Goal: Task Accomplishment & Management: Use online tool/utility

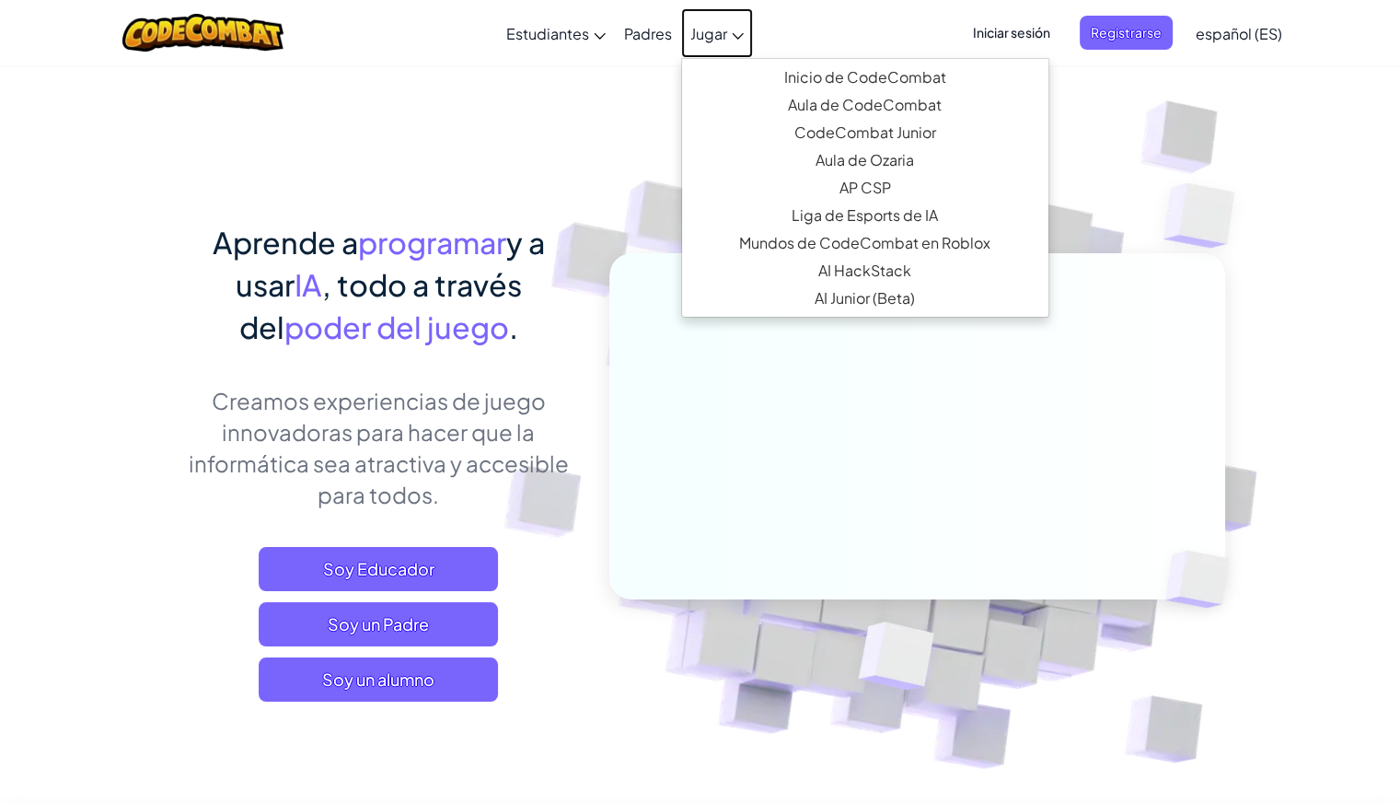
click at [726, 45] on link "Jugar" at bounding box center [717, 33] width 72 height 50
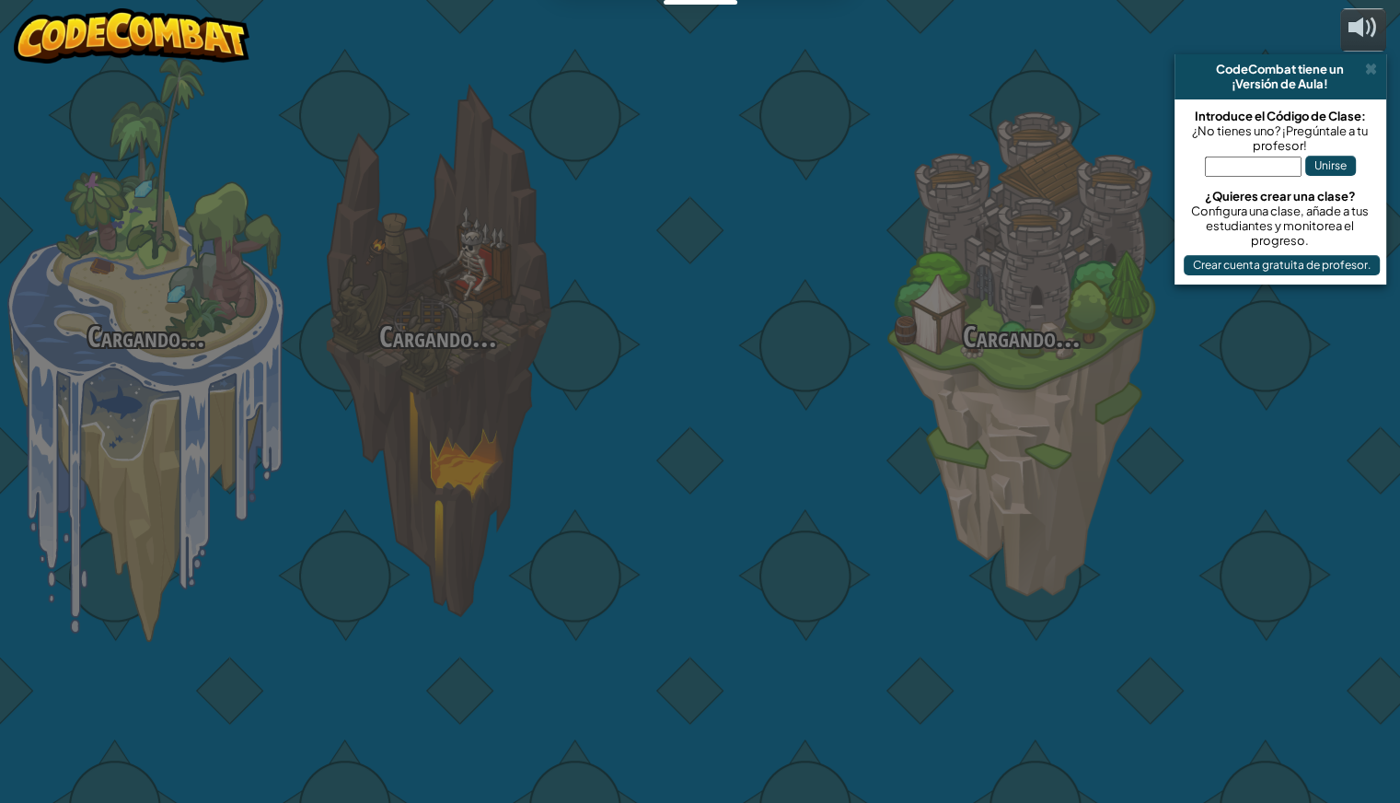
select select "es-ES"
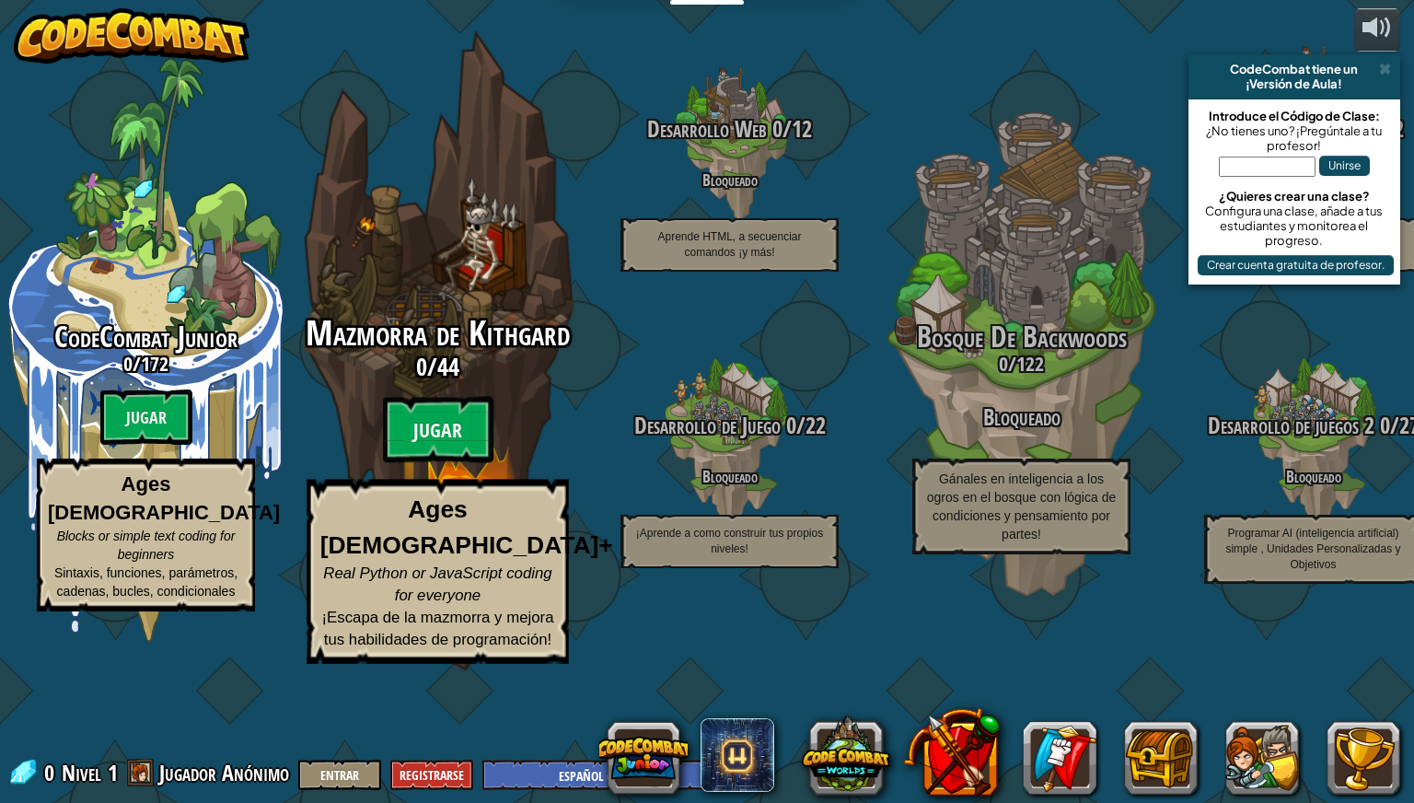
click at [505, 380] on h3 "0 / 44" at bounding box center [437, 367] width 350 height 27
select select "es-ES"
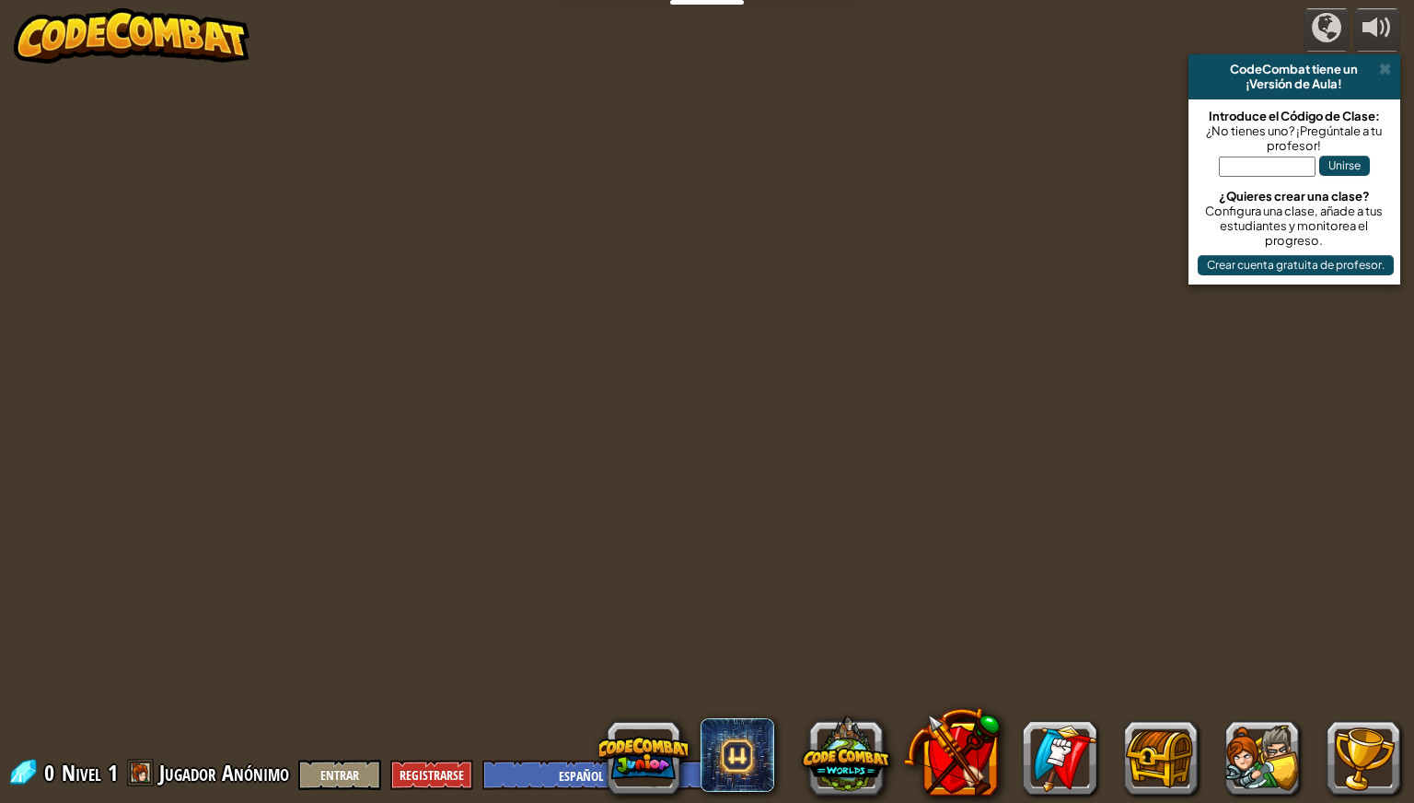
select select "es-ES"
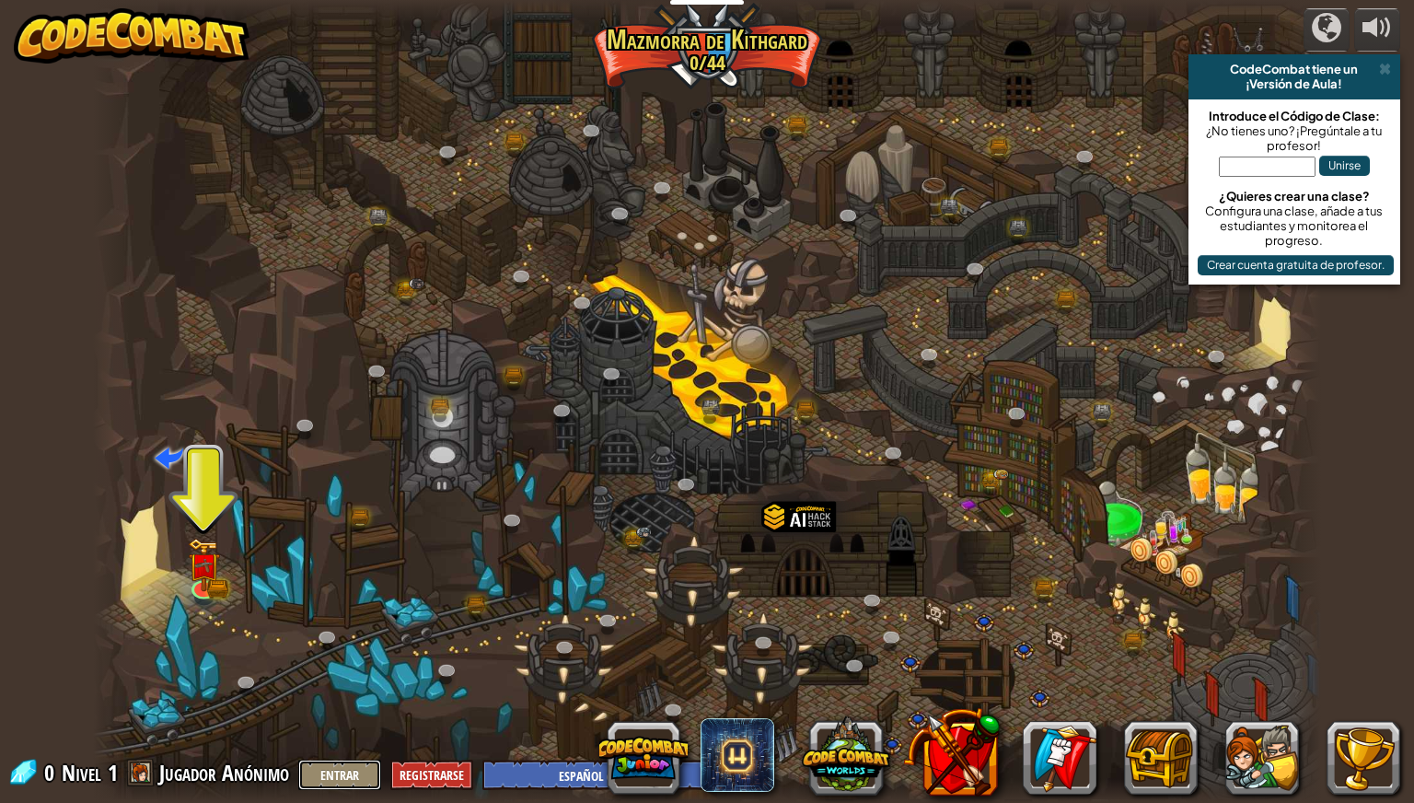
click at [335, 778] on button "Entrar" at bounding box center [339, 775] width 83 height 30
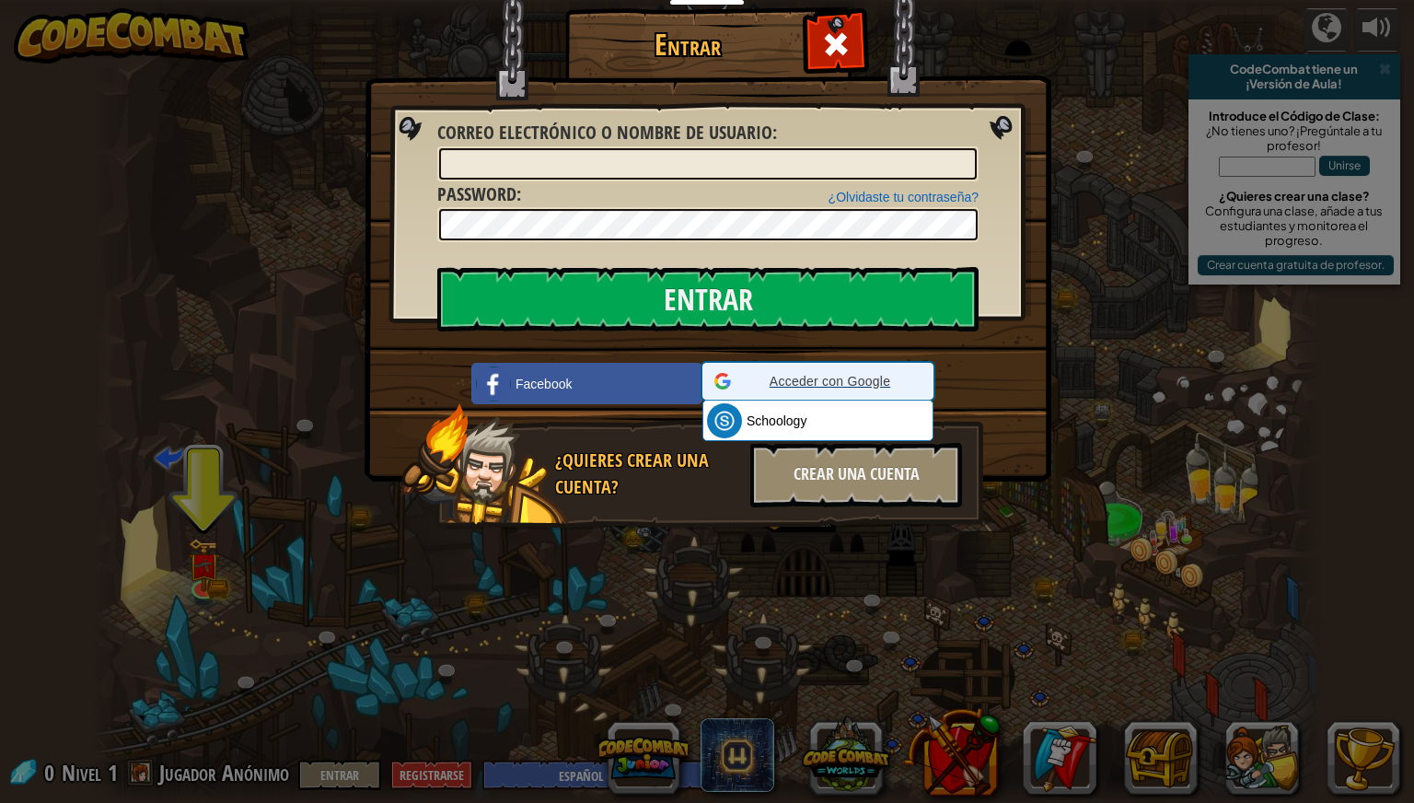
click at [809, 399] on div "Acceder con Google Acceder con Google. Se abre en una pestaña nueva" at bounding box center [817, 381] width 207 height 35
